Goal: Task Accomplishment & Management: Complete application form

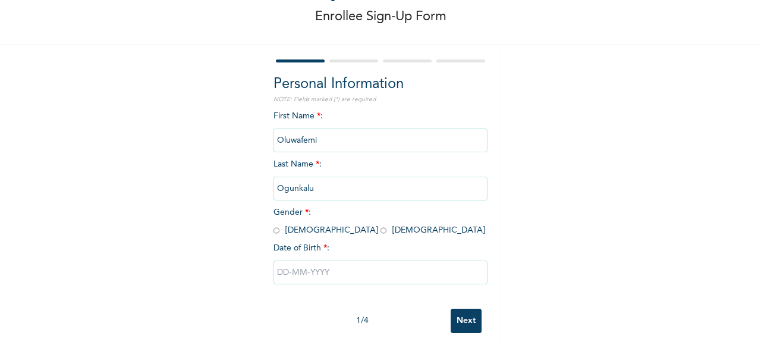
scroll to position [71, 0]
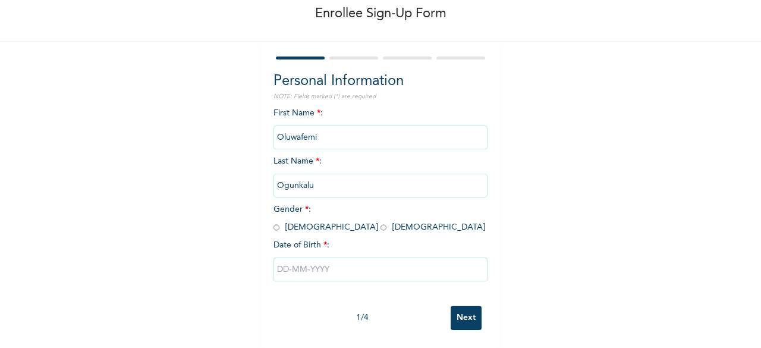
click at [273, 222] on input "radio" at bounding box center [276, 227] width 6 height 11
radio input "true"
click at [278, 262] on input "text" at bounding box center [380, 269] width 214 height 24
select select "8"
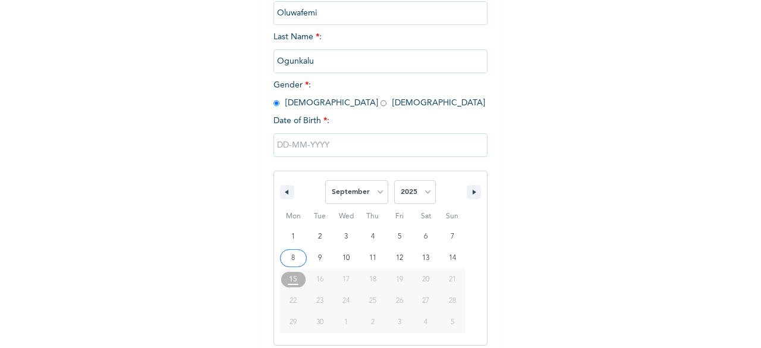
scroll to position [193, 0]
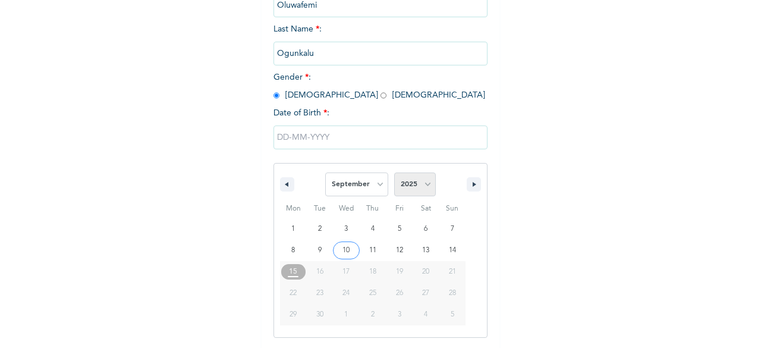
click at [409, 186] on select "2025 2024 2023 2022 2021 2020 2019 2018 2017 2016 2015 2014 2013 2012 2011 2010…" at bounding box center [415, 184] width 42 height 24
select select "1995"
click at [394, 174] on select "2025 2024 2023 2022 2021 2020 2019 2018 2017 2016 2015 2014 2013 2012 2011 2010…" at bounding box center [415, 184] width 42 height 24
type input "[DATE]"
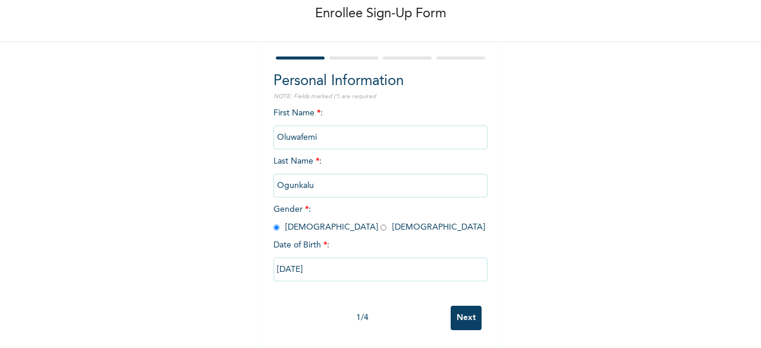
scroll to position [71, 0]
click at [464, 312] on input "Next" at bounding box center [465, 317] width 31 height 24
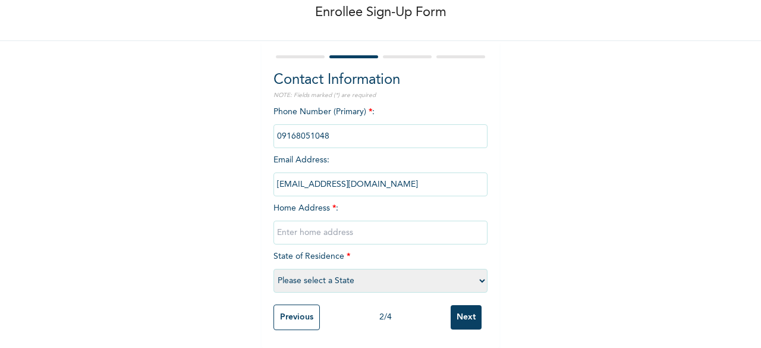
click at [384, 229] on input "text" at bounding box center [380, 232] width 214 height 24
type input "[STREET_ADDRESS]"
drag, startPoint x: 412, startPoint y: 223, endPoint x: 610, endPoint y: 101, distance: 232.9
click at [610, 100] on div "Enrollee Sign-Up Form Contact Information NOTE: Fields marked (*) are required …" at bounding box center [380, 143] width 761 height 410
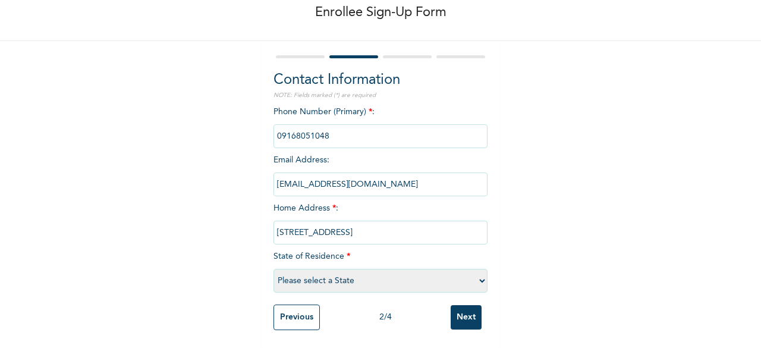
click at [378, 274] on select "Please select a State [PERSON_NAME] (FCT) [PERSON_NAME] Ibom [GEOGRAPHIC_DATA] …" at bounding box center [380, 281] width 214 height 24
click at [273, 269] on select "Please select a State [PERSON_NAME] (FCT) [PERSON_NAME] Ibom [GEOGRAPHIC_DATA] …" at bounding box center [380, 281] width 214 height 24
click at [361, 269] on select "Please select a State [PERSON_NAME] (FCT) [PERSON_NAME] Ibom [GEOGRAPHIC_DATA] …" at bounding box center [380, 281] width 214 height 24
select select "25"
click at [273, 269] on select "Please select a State [PERSON_NAME] (FCT) [PERSON_NAME] Ibom [GEOGRAPHIC_DATA] …" at bounding box center [380, 281] width 214 height 24
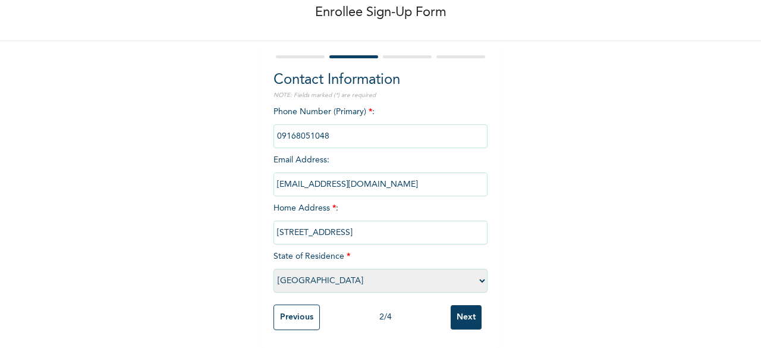
click at [466, 311] on input "Next" at bounding box center [465, 317] width 31 height 24
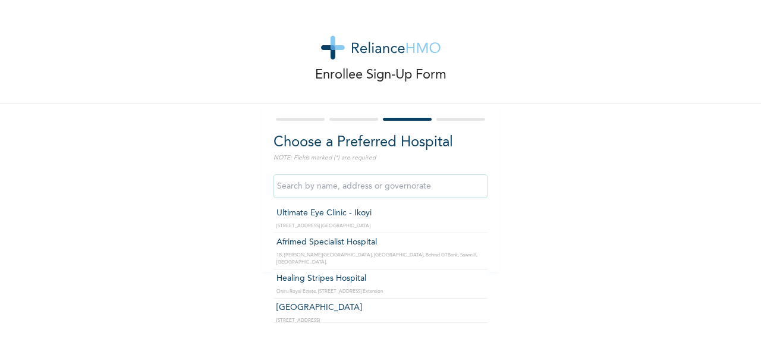
click at [387, 187] on input "text" at bounding box center [380, 186] width 214 height 24
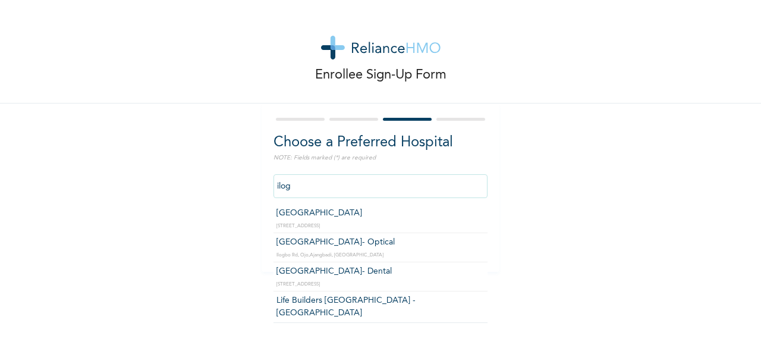
type input "[GEOGRAPHIC_DATA]"
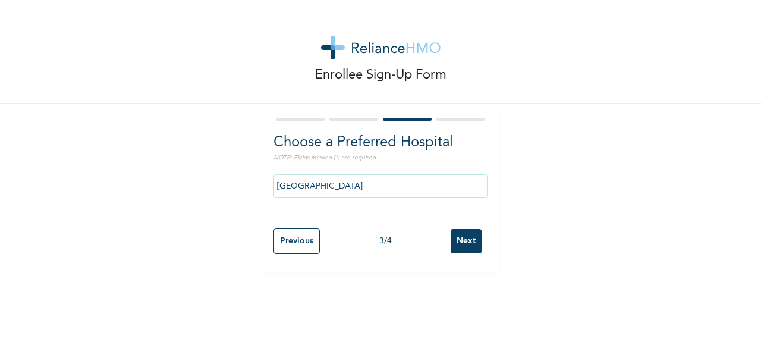
click at [453, 238] on input "Next" at bounding box center [465, 241] width 31 height 24
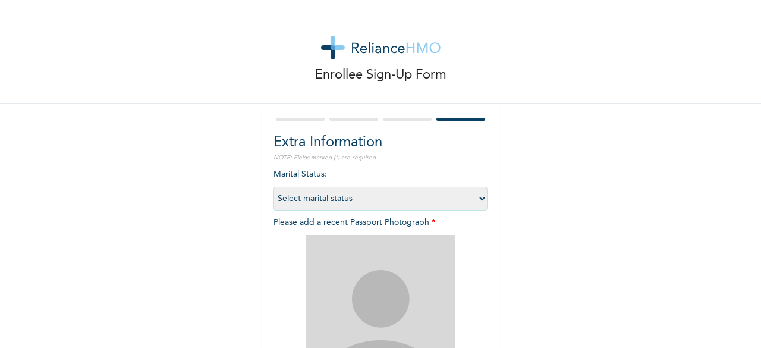
click at [379, 194] on select "Select marital status [DEMOGRAPHIC_DATA] Married [DEMOGRAPHIC_DATA] Widow/[DEMO…" at bounding box center [380, 199] width 214 height 24
select select "1"
click at [273, 187] on select "Select marital status [DEMOGRAPHIC_DATA] Married [DEMOGRAPHIC_DATA] Widow/[DEMO…" at bounding box center [380, 199] width 214 height 24
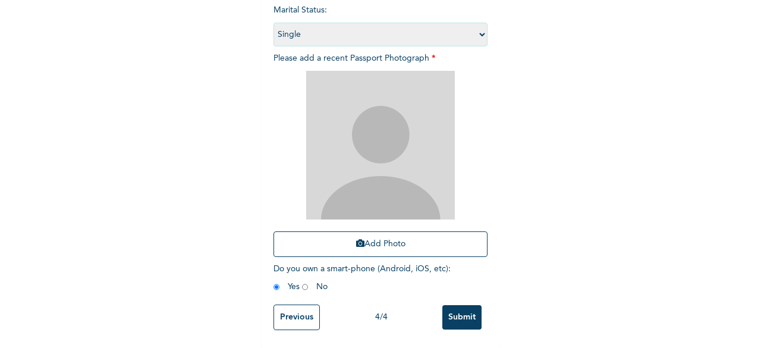
scroll to position [174, 0]
drag, startPoint x: 455, startPoint y: 305, endPoint x: 460, endPoint y: 283, distance: 22.5
click at [455, 305] on input "Submit" at bounding box center [461, 317] width 39 height 24
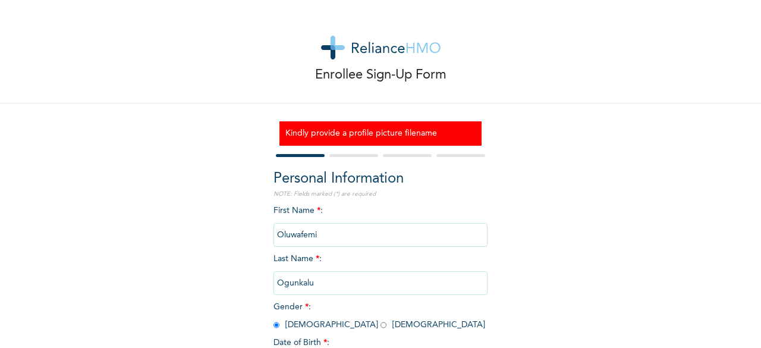
scroll to position [108, 0]
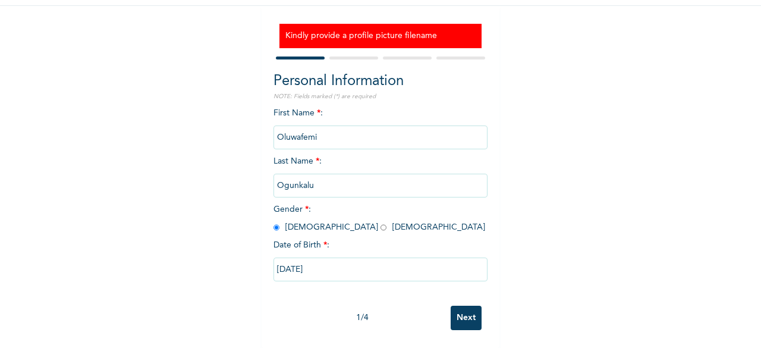
click at [467, 312] on input "Next" at bounding box center [465, 317] width 31 height 24
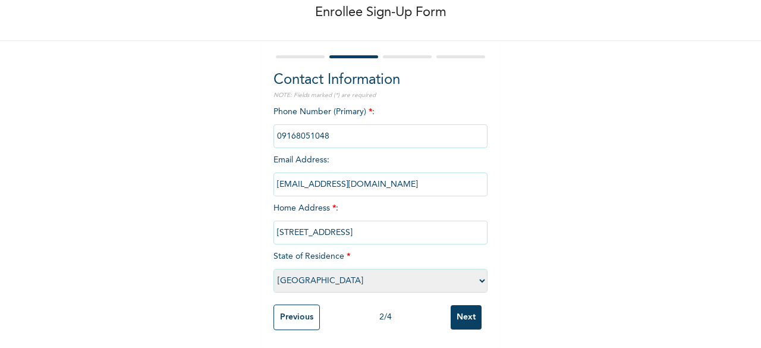
click at [467, 312] on input "Next" at bounding box center [465, 317] width 31 height 24
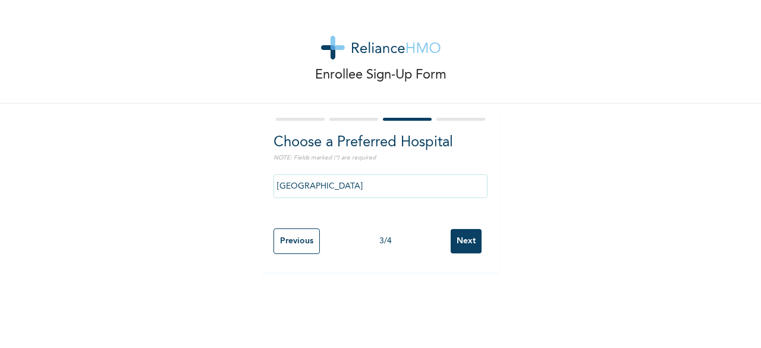
click at [461, 247] on input "Next" at bounding box center [465, 241] width 31 height 24
select select "1"
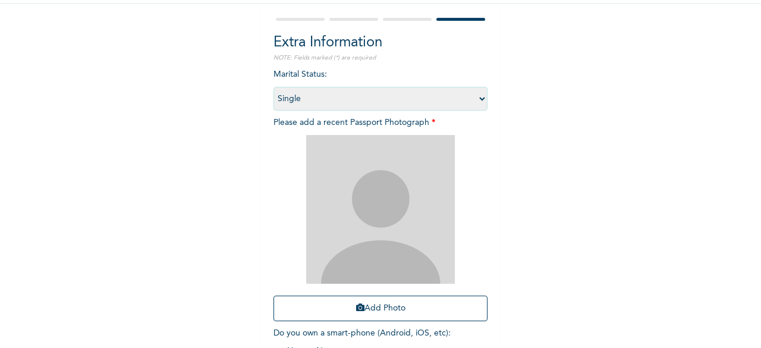
scroll to position [174, 0]
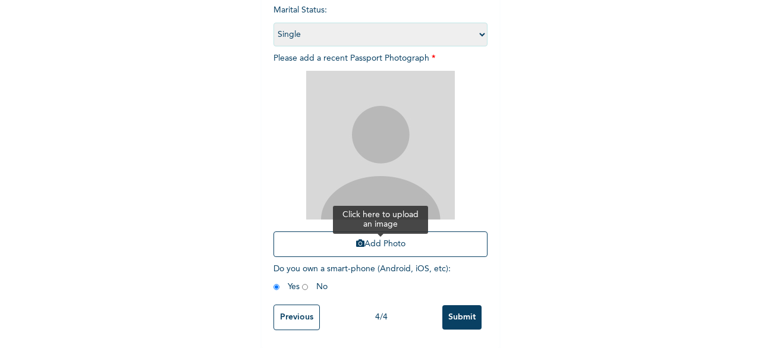
click at [387, 238] on button "Add Photo" at bounding box center [380, 244] width 214 height 26
click at [385, 239] on button "Add Photo" at bounding box center [380, 244] width 214 height 26
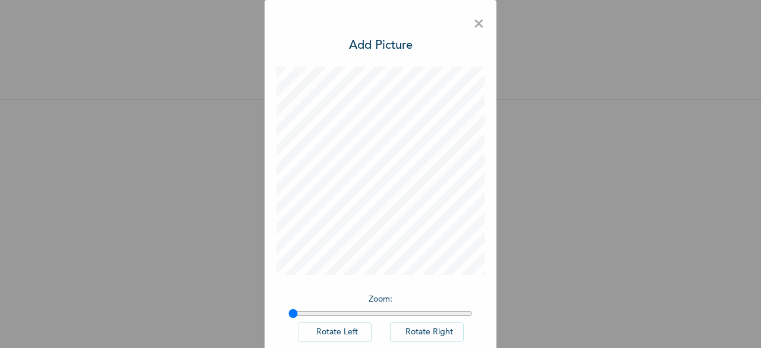
scroll to position [59, 0]
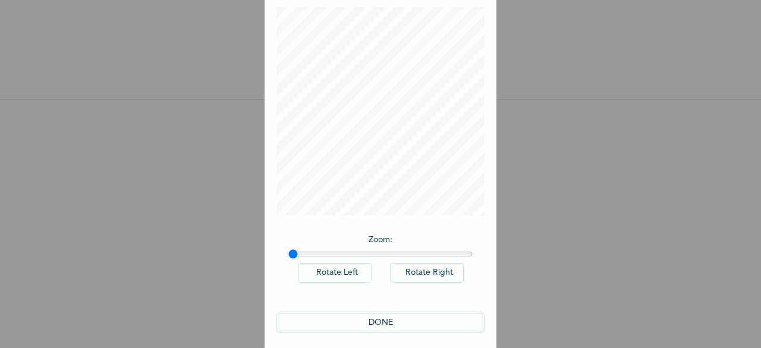
click at [345, 273] on button "Rotate Left" at bounding box center [335, 273] width 74 height 20
click at [434, 267] on button "Rotate Right" at bounding box center [427, 273] width 74 height 20
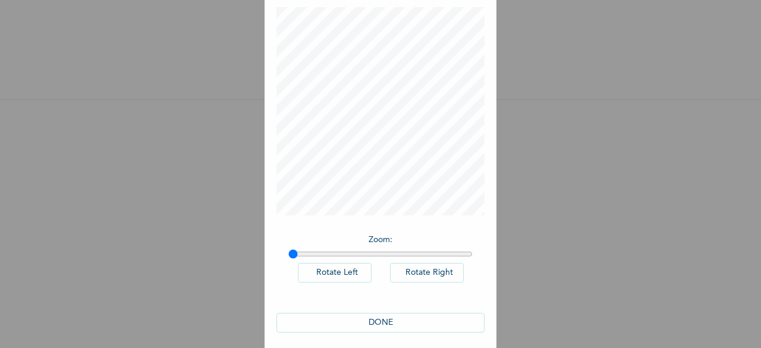
click at [336, 275] on button "Rotate Left" at bounding box center [335, 273] width 74 height 20
click at [310, 253] on input "range" at bounding box center [380, 254] width 184 height 10
click at [319, 251] on input "range" at bounding box center [380, 254] width 184 height 10
click at [341, 253] on input "range" at bounding box center [380, 254] width 184 height 10
click at [319, 252] on input "range" at bounding box center [380, 254] width 184 height 10
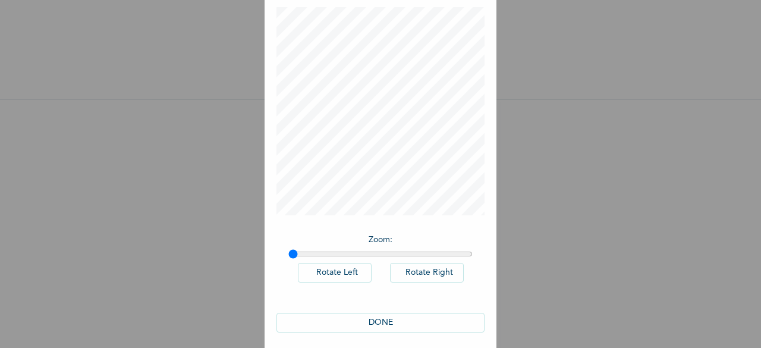
drag, startPoint x: 319, startPoint y: 252, endPoint x: 256, endPoint y: 260, distance: 63.0
click at [288, 259] on input "range" at bounding box center [380, 254] width 184 height 10
click at [296, 252] on input "range" at bounding box center [380, 254] width 184 height 10
type input "1.1"
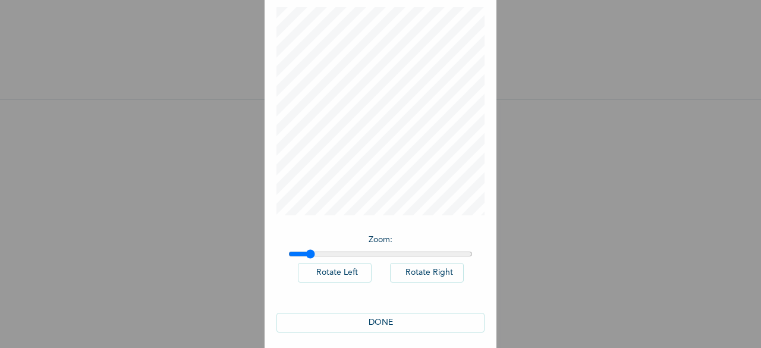
click at [305, 251] on input "range" at bounding box center [380, 254] width 184 height 10
click at [392, 313] on button "DONE" at bounding box center [380, 315] width 208 height 20
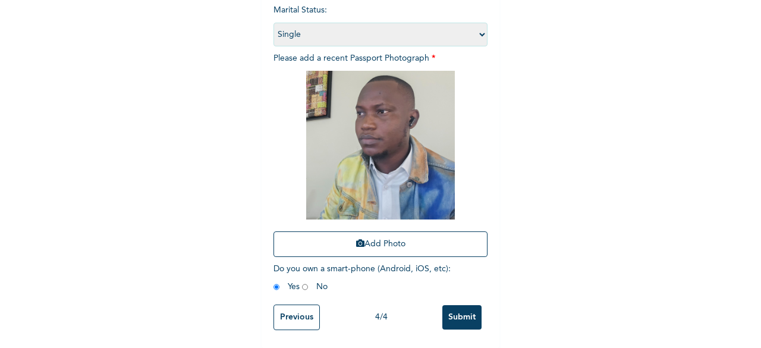
scroll to position [174, 0]
click at [464, 312] on input "Submit" at bounding box center [461, 317] width 39 height 24
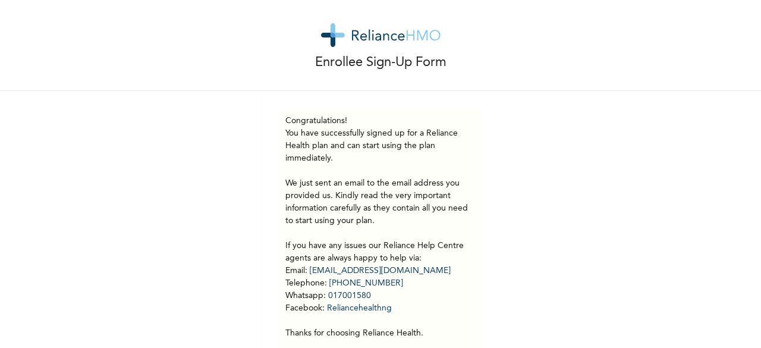
scroll to position [0, 0]
